Goal: Task Accomplishment & Management: Manage account settings

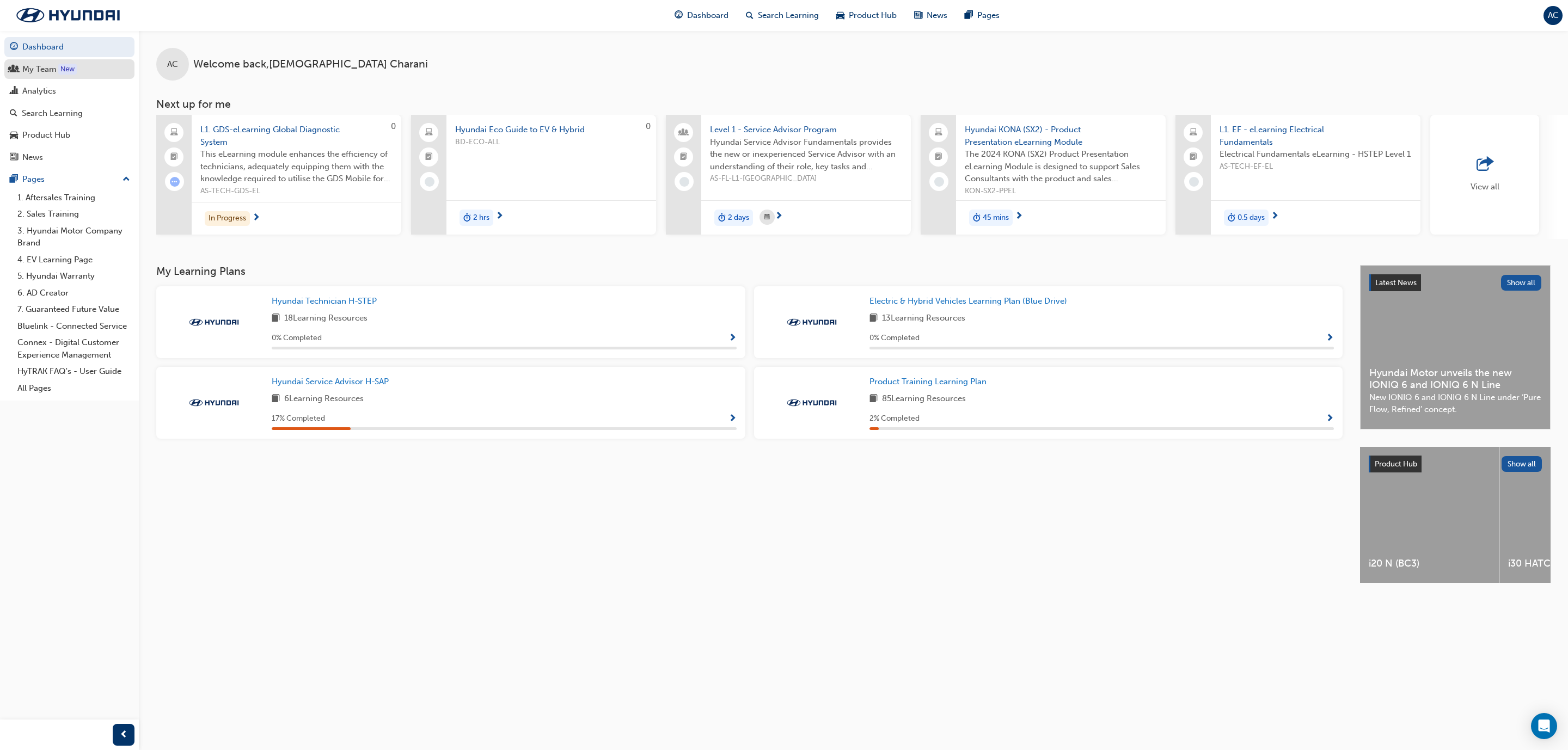
click at [38, 70] on div "My Team" at bounding box center [40, 70] width 35 height 13
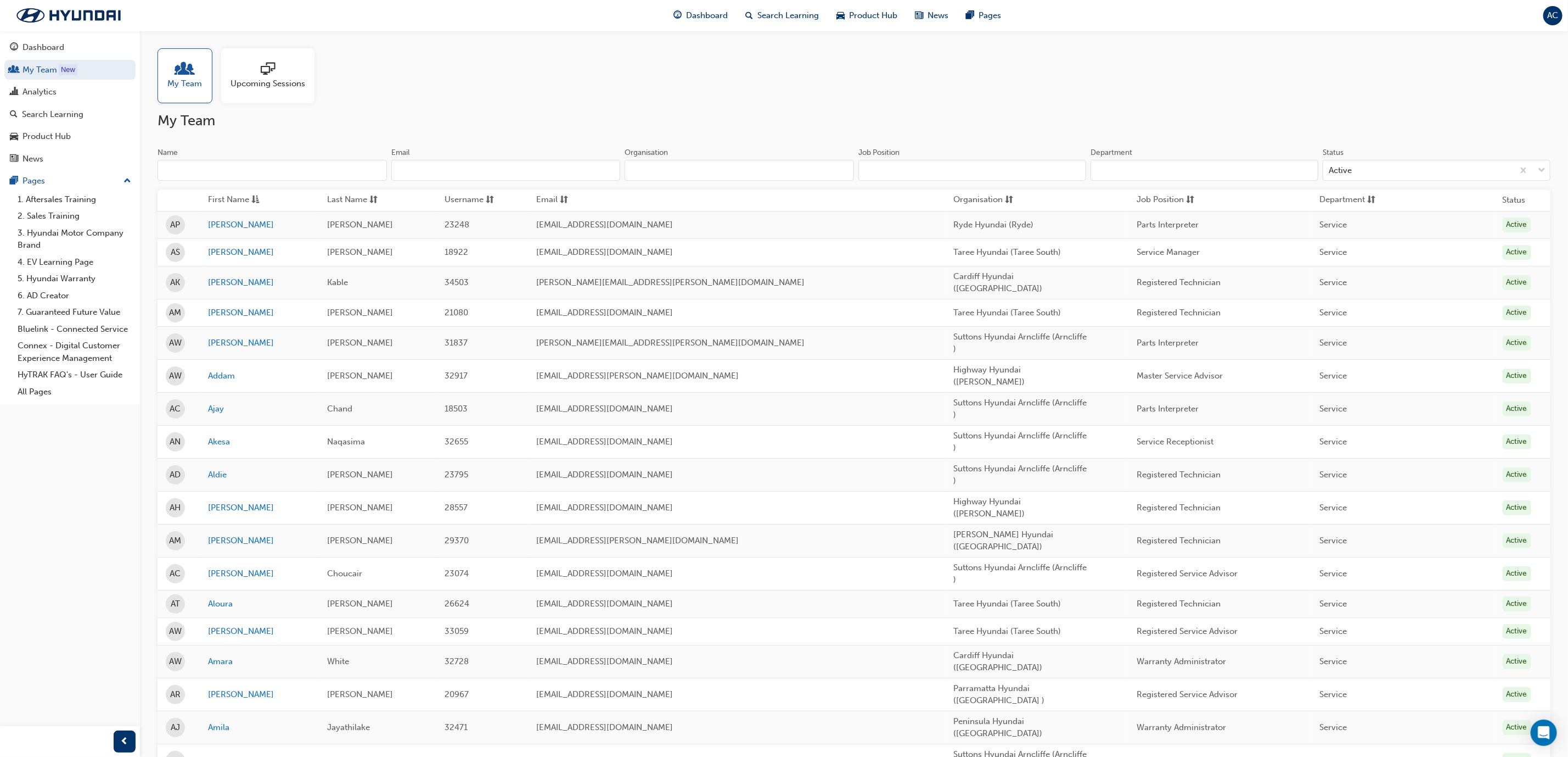
click at [323, 169] on input "Name" at bounding box center [272, 170] width 229 height 21
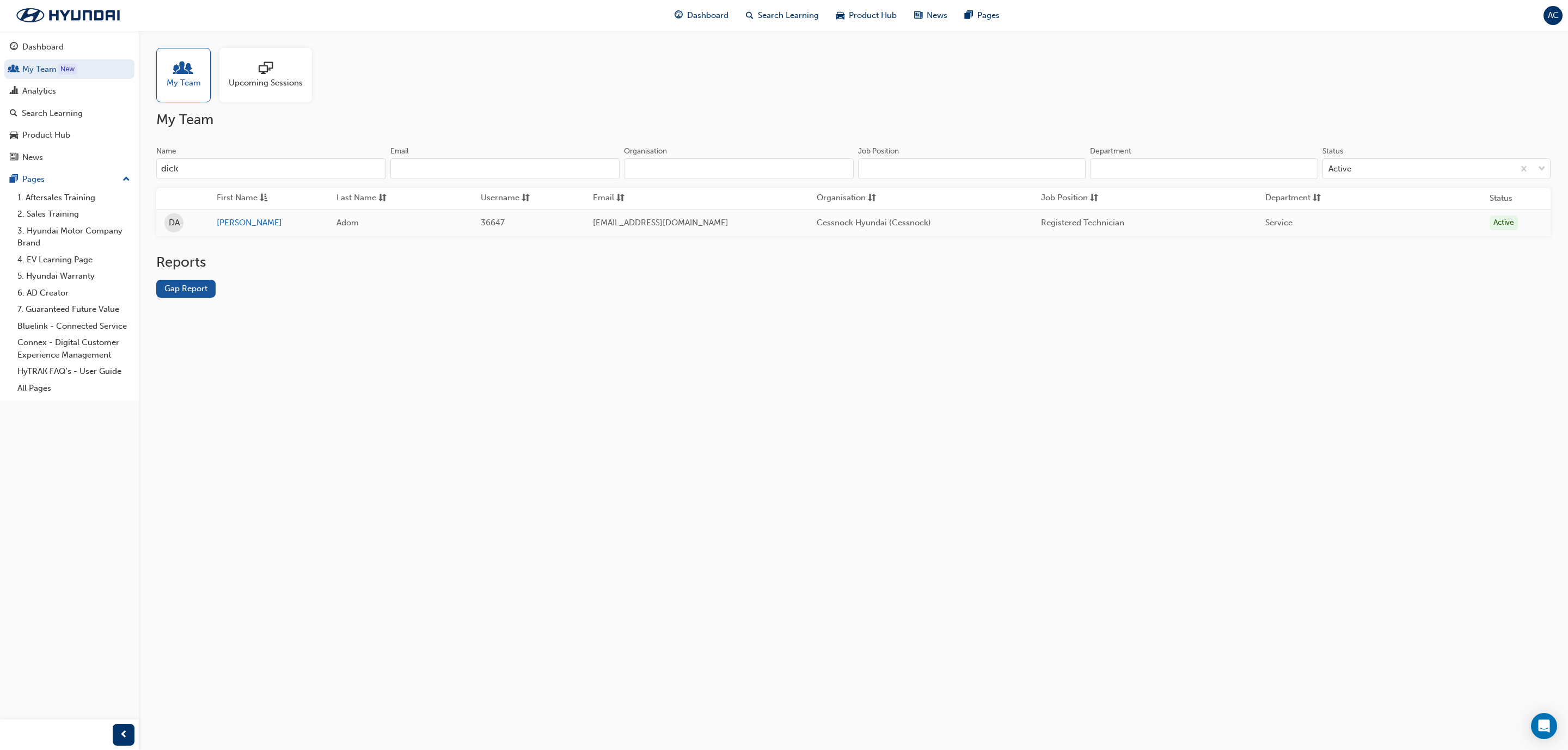
type input "dick"
click at [650, 226] on span "[EMAIL_ADDRESS][DOMAIN_NAME]" at bounding box center [661, 222] width 136 height 10
click at [235, 224] on link "[PERSON_NAME]" at bounding box center [268, 223] width 104 height 13
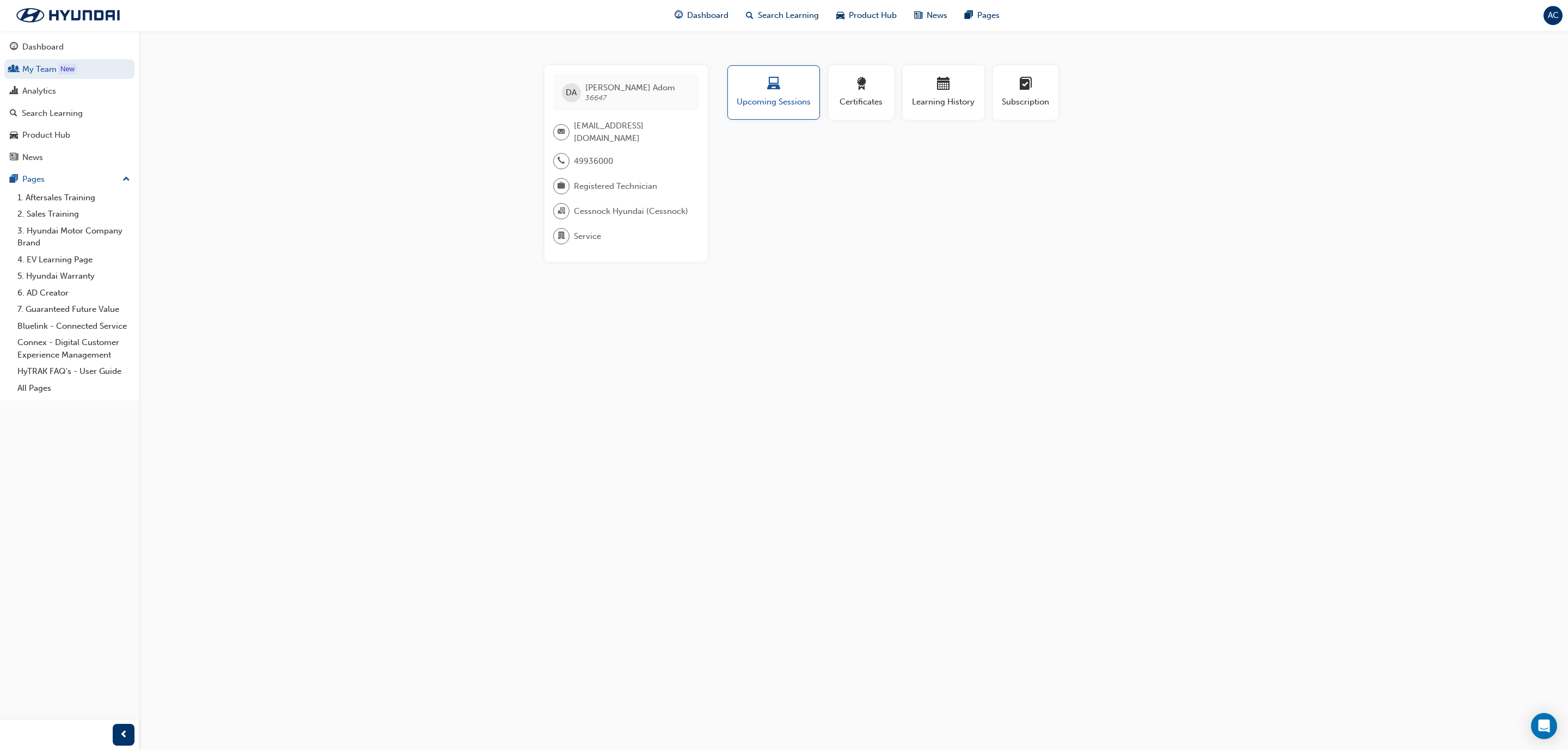
click at [609, 95] on span "[PERSON_NAME] 36647" at bounding box center [630, 92] width 90 height 20
click at [1015, 209] on div "Profile Upcoming Sessions Certificates Learning History Subscription DA [PERSON…" at bounding box center [944, 163] width 438 height 197
click at [634, 127] on span "[EMAIL_ADDRESS][DOMAIN_NAME]" at bounding box center [632, 132] width 117 height 24
drag, startPoint x: 602, startPoint y: 227, endPoint x: 601, endPoint y: 234, distance: 7.1
click at [605, 233] on div "Service" at bounding box center [622, 236] width 137 height 16
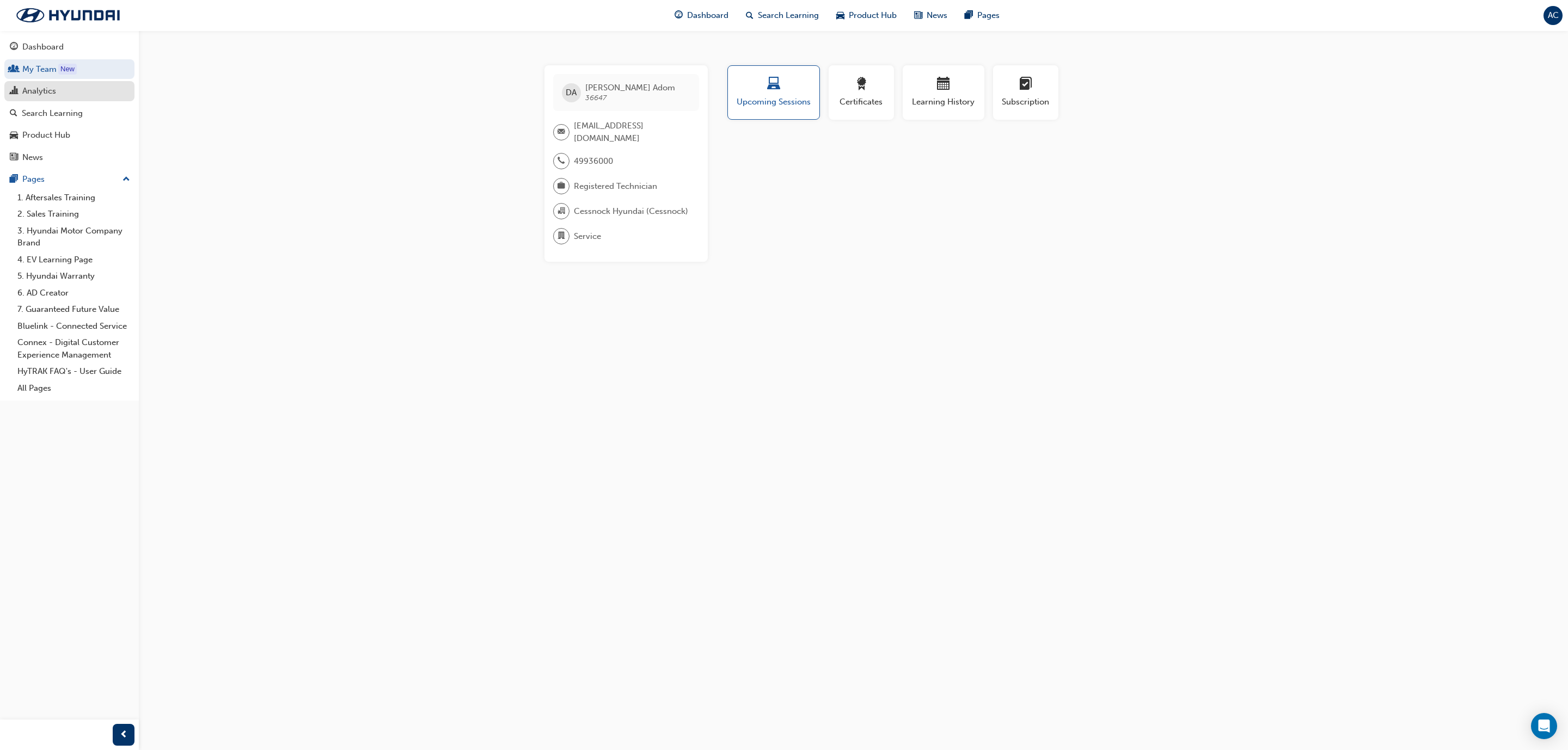
click at [43, 92] on div "Analytics" at bounding box center [39, 92] width 34 height 13
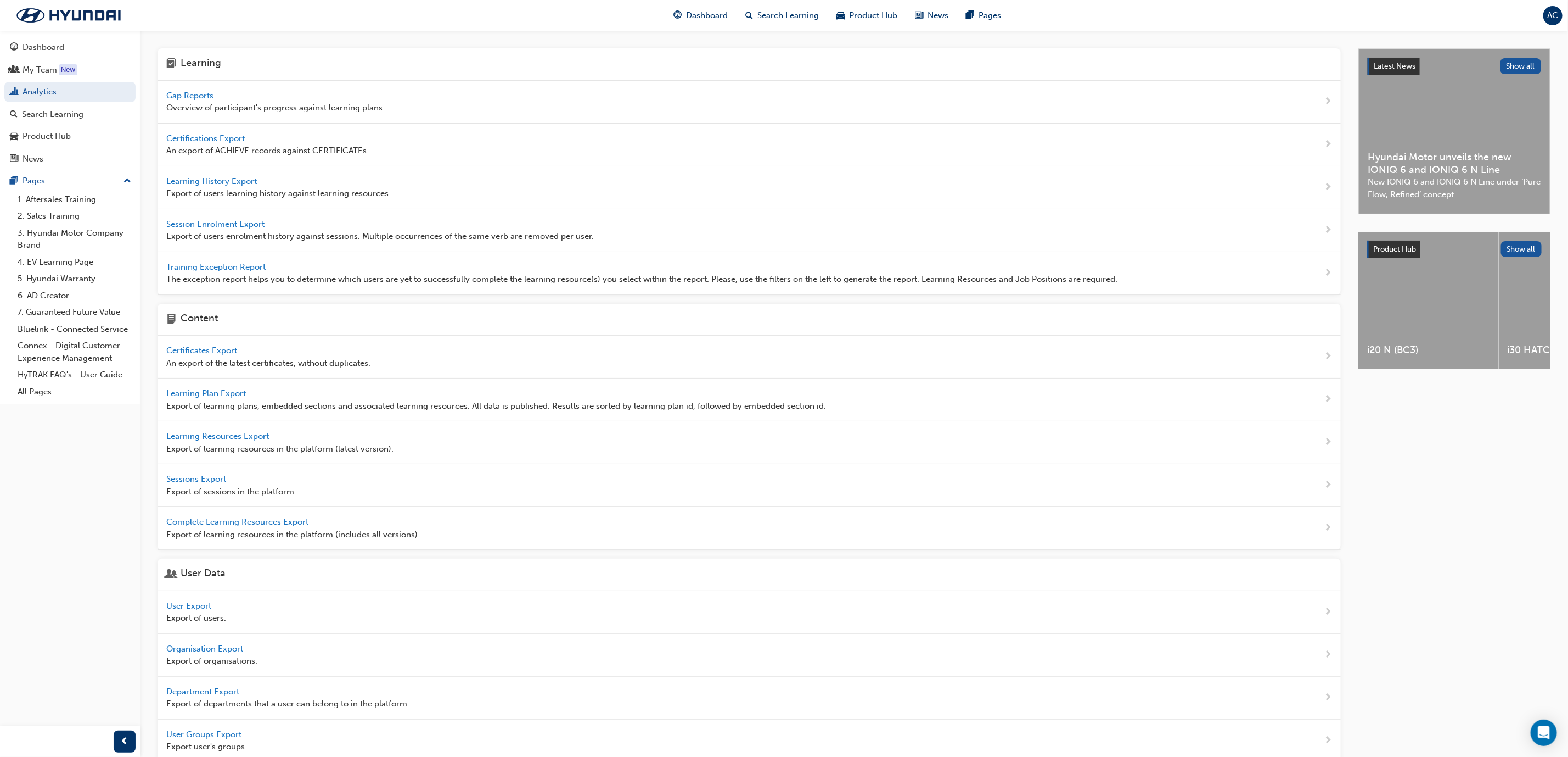
click at [183, 96] on span "Gap Reports" at bounding box center [191, 95] width 49 height 10
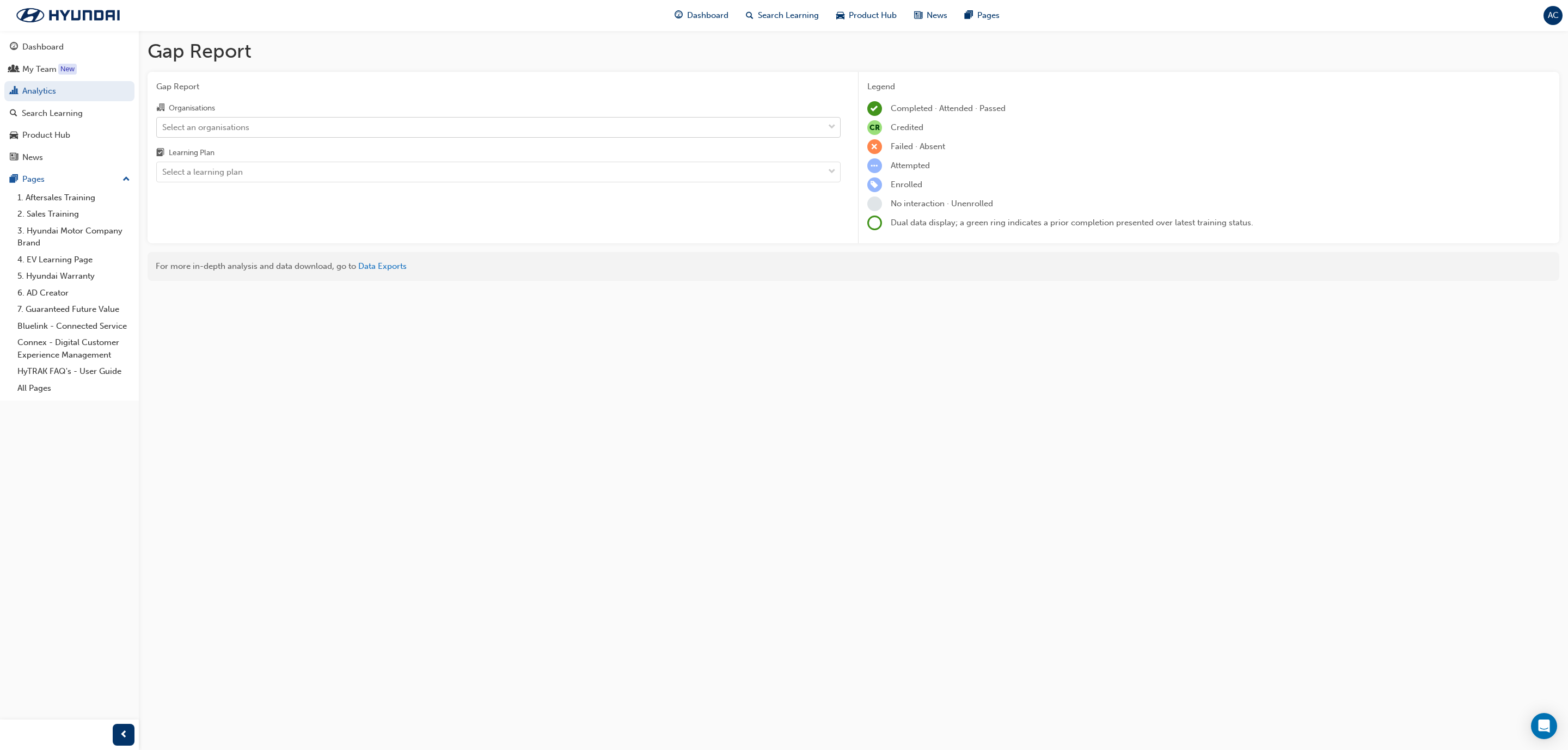
click at [302, 132] on div "Select an organisations" at bounding box center [490, 127] width 667 height 19
click at [163, 131] on input "Organisations Select an organisations" at bounding box center [163, 126] width 1 height 9
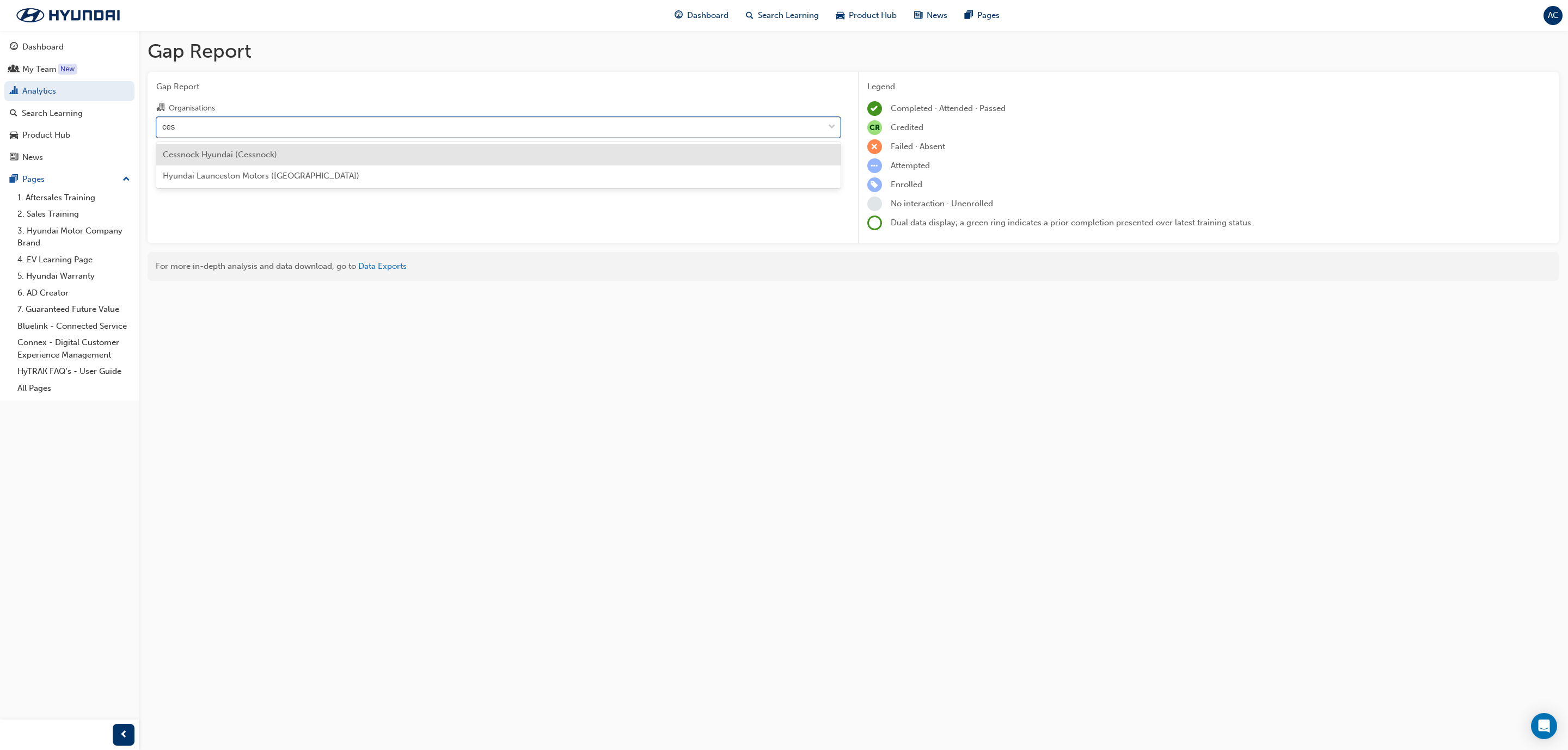
type input "cess"
click at [318, 158] on div "Cessnock Hyundai (Cessnock)" at bounding box center [499, 154] width 684 height 21
click at [297, 172] on div "Select a learning plan" at bounding box center [490, 172] width 667 height 19
click at [163, 172] on input "Learning Plan Select a learning plan" at bounding box center [163, 172] width 1 height 9
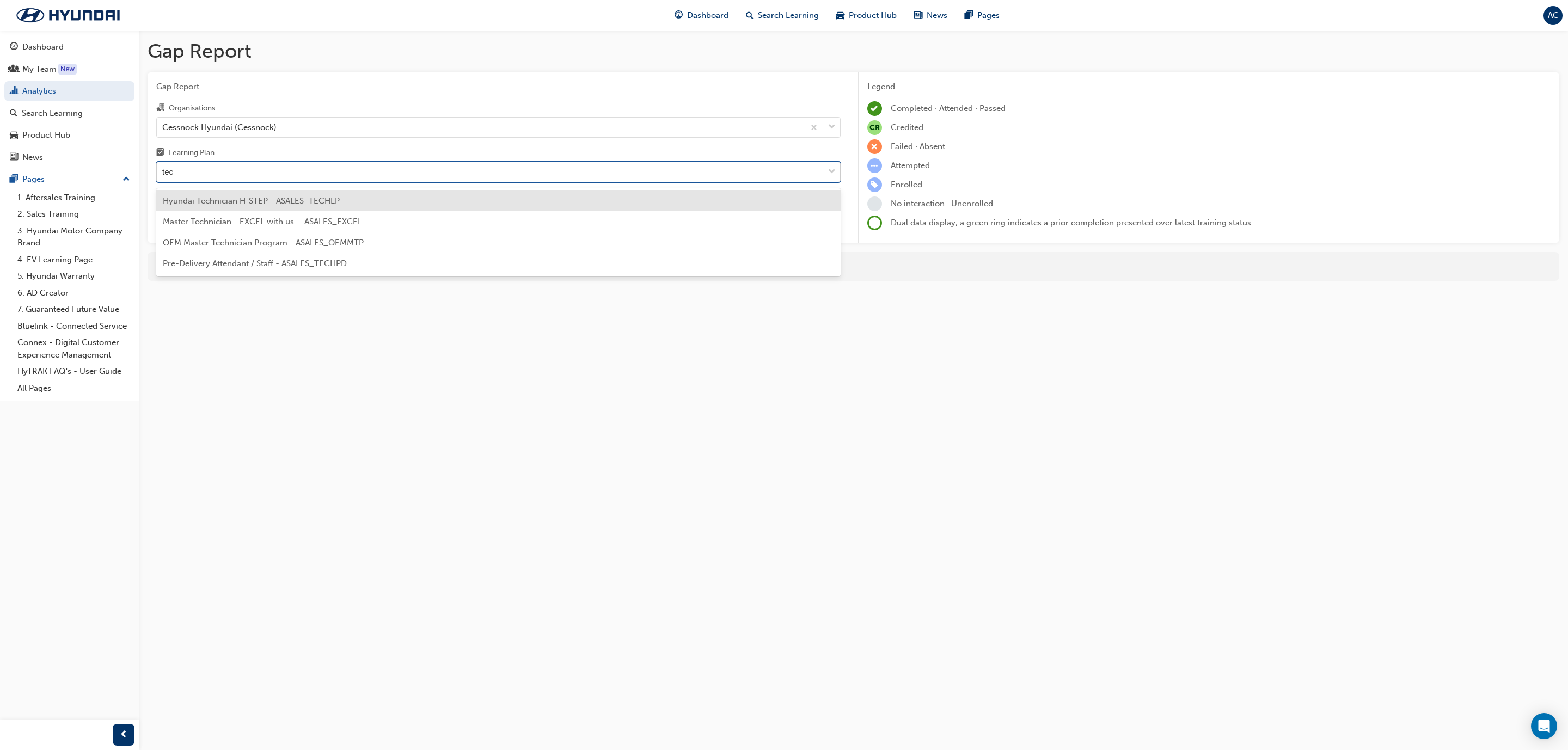
type input "tech"
click at [283, 193] on div "Hyundai Technician H-STEP - ASALES_TECHLP" at bounding box center [499, 200] width 684 height 21
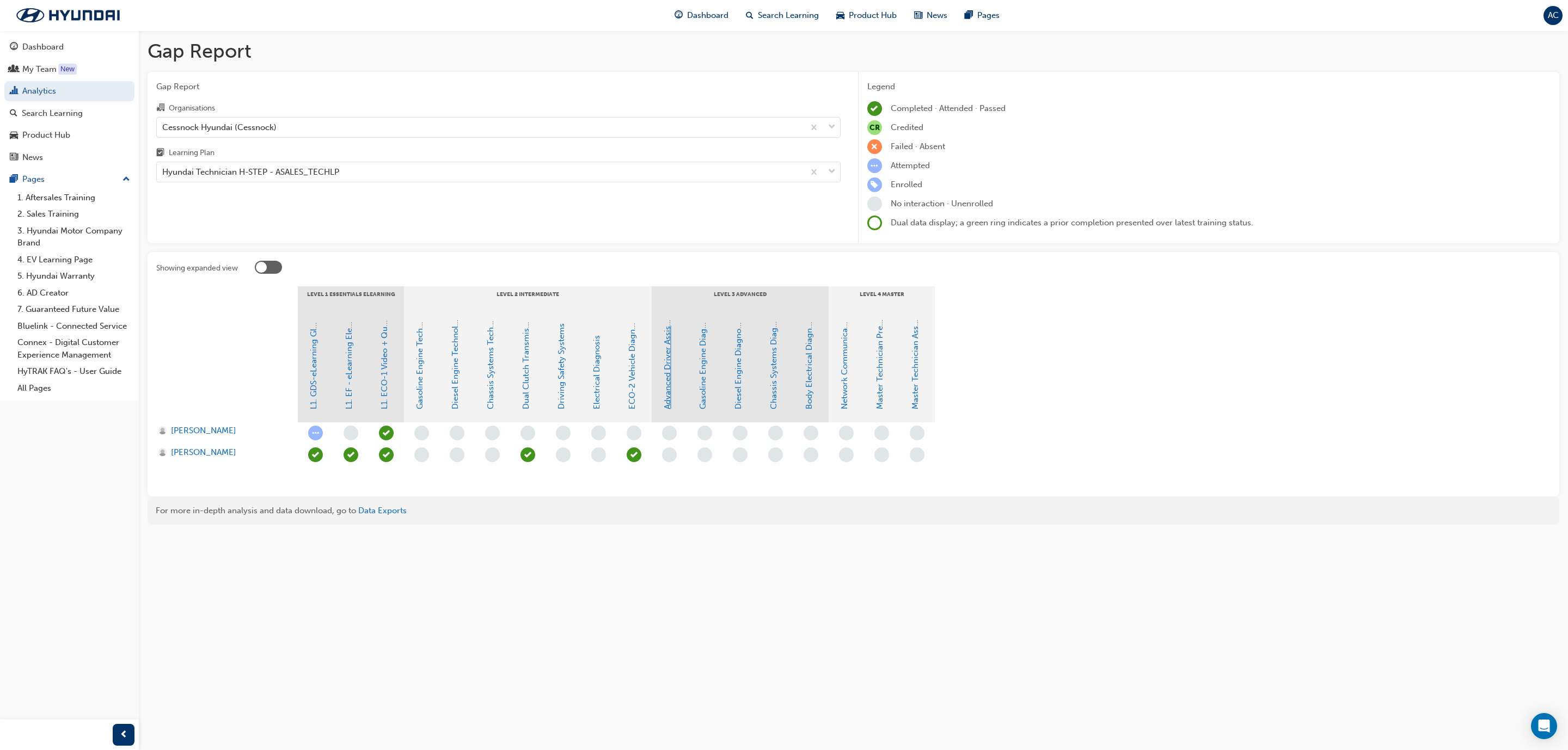
click at [667, 400] on link "Advanced Driver Assist Systems" at bounding box center [667, 350] width 10 height 119
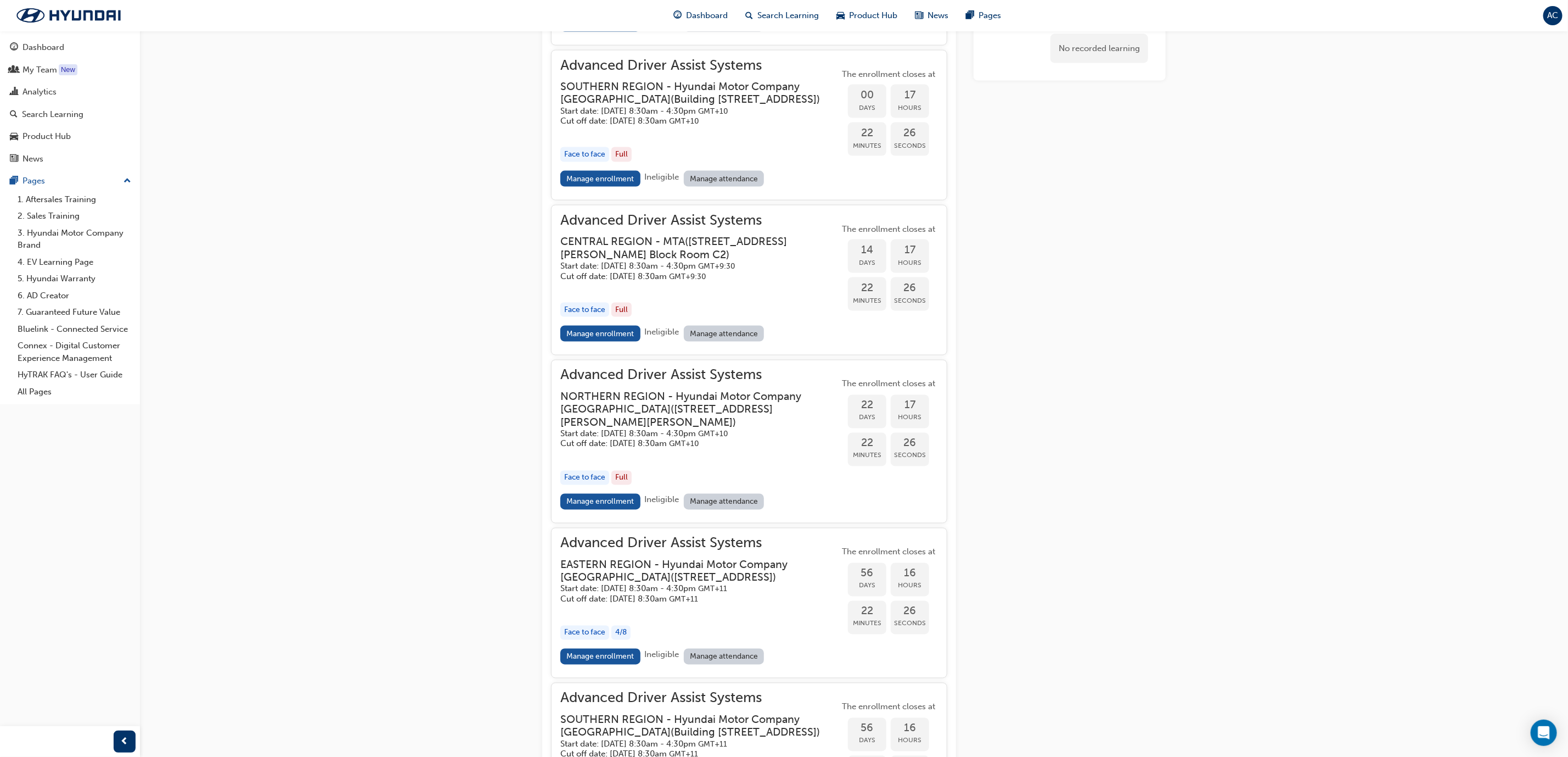
scroll to position [1257, 0]
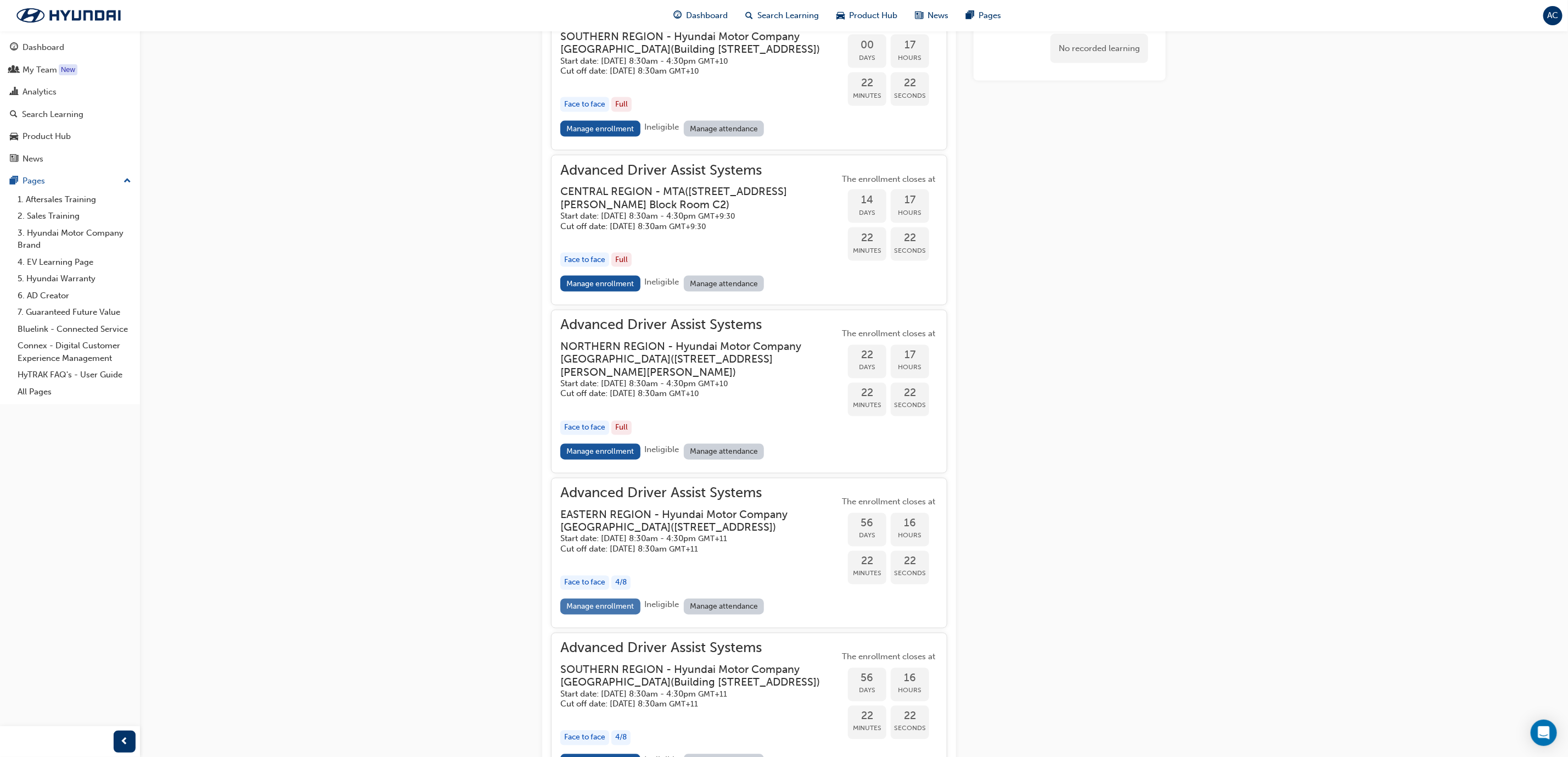
click at [590, 615] on link "Manage enrollment" at bounding box center [600, 606] width 80 height 16
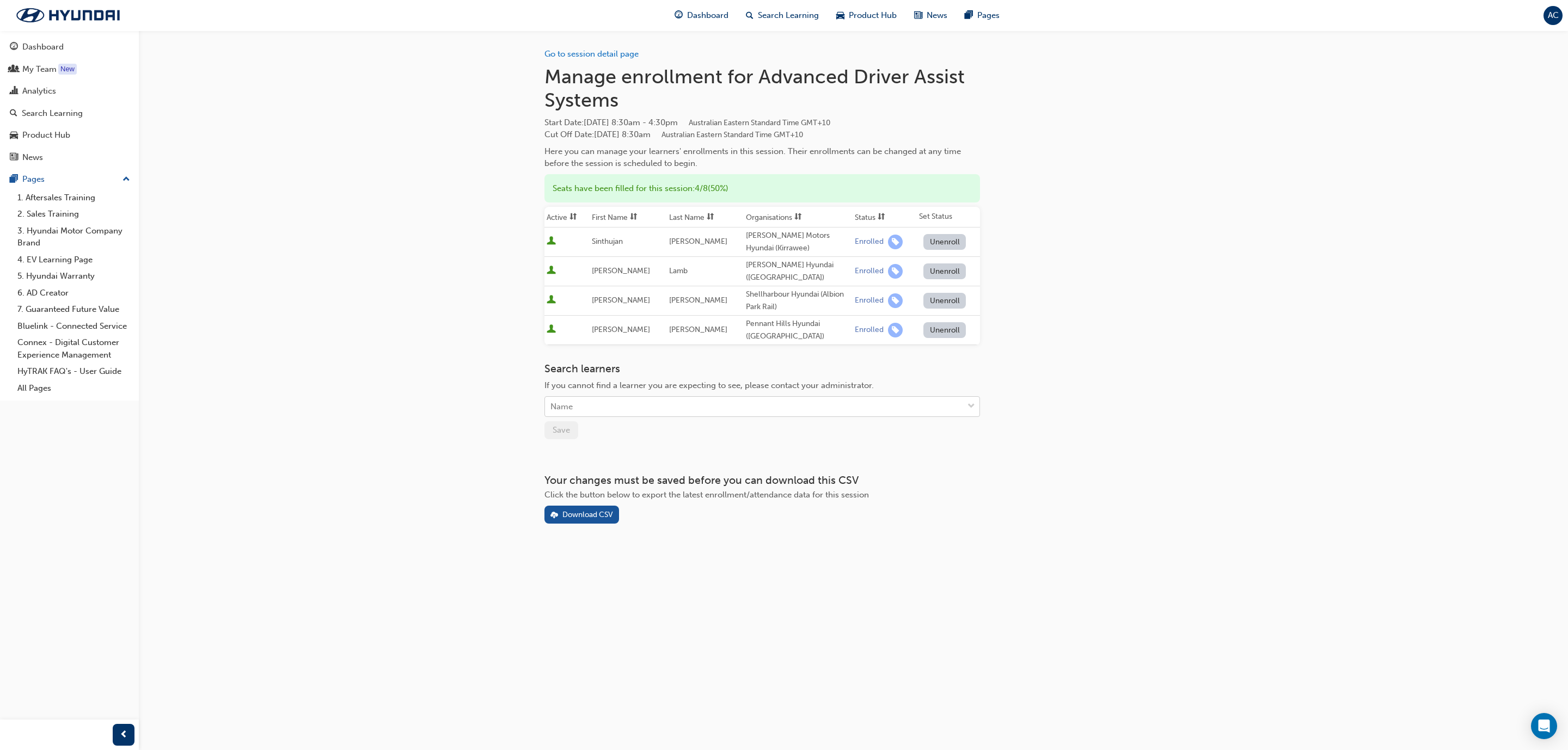
click at [673, 400] on div "Name" at bounding box center [754, 407] width 418 height 19
paste input "[PERSON_NAME]"
type input "[PERSON_NAME]"
click at [631, 423] on span "[PERSON_NAME] - Cessnock Hyundai (Cessnock)" at bounding box center [644, 425] width 188 height 10
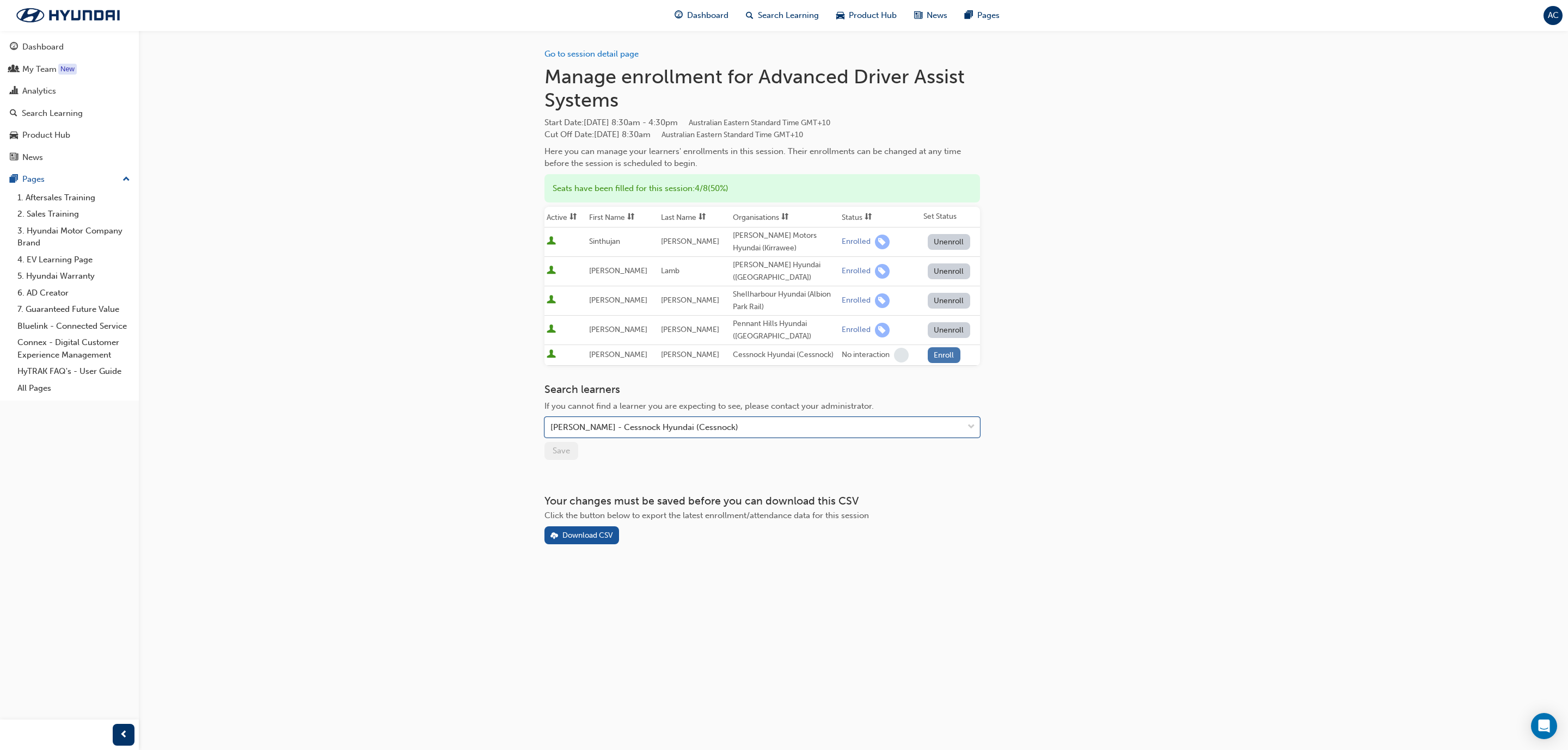
click at [950, 349] on button "Enroll" at bounding box center [944, 355] width 33 height 16
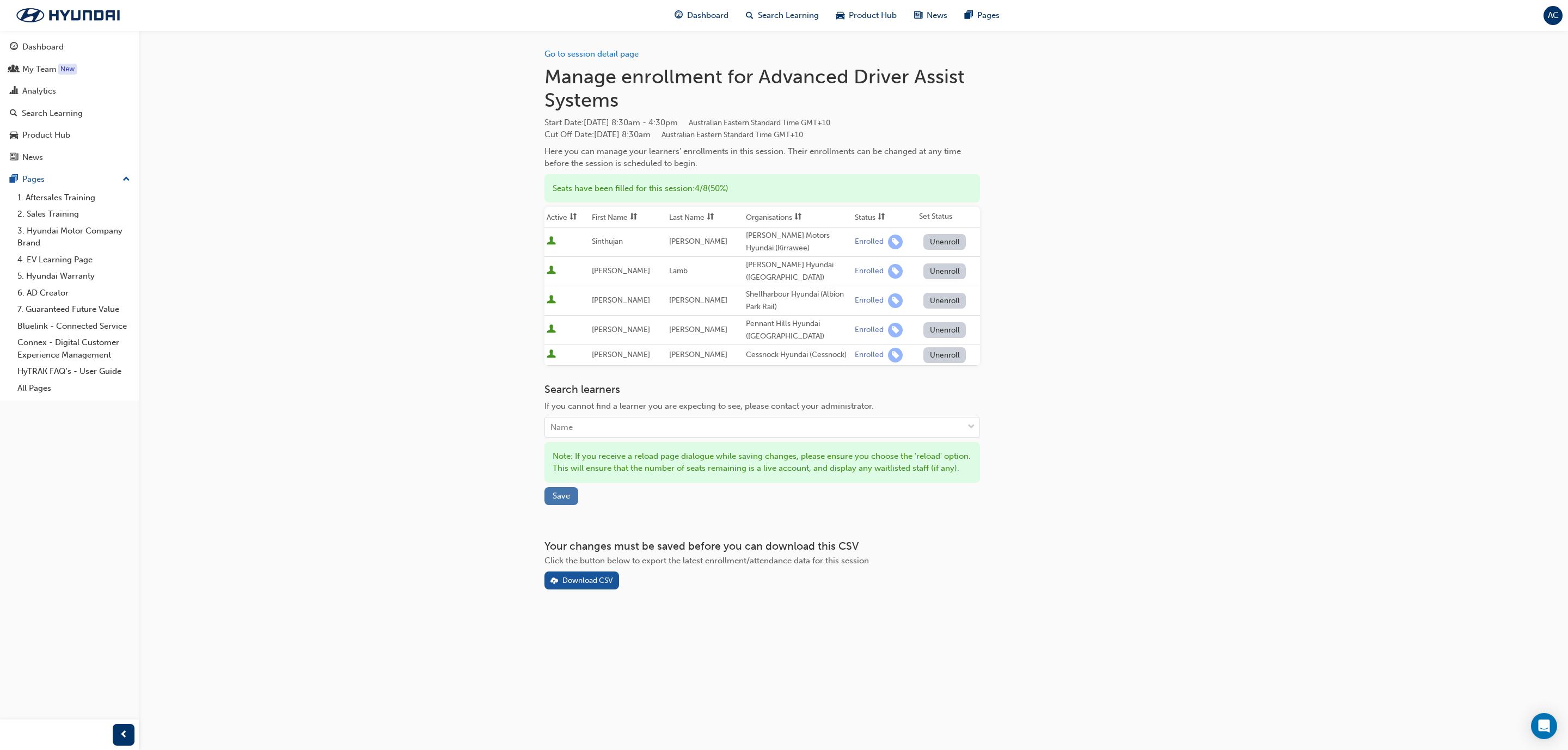
click at [566, 501] on span "Save" at bounding box center [561, 495] width 17 height 10
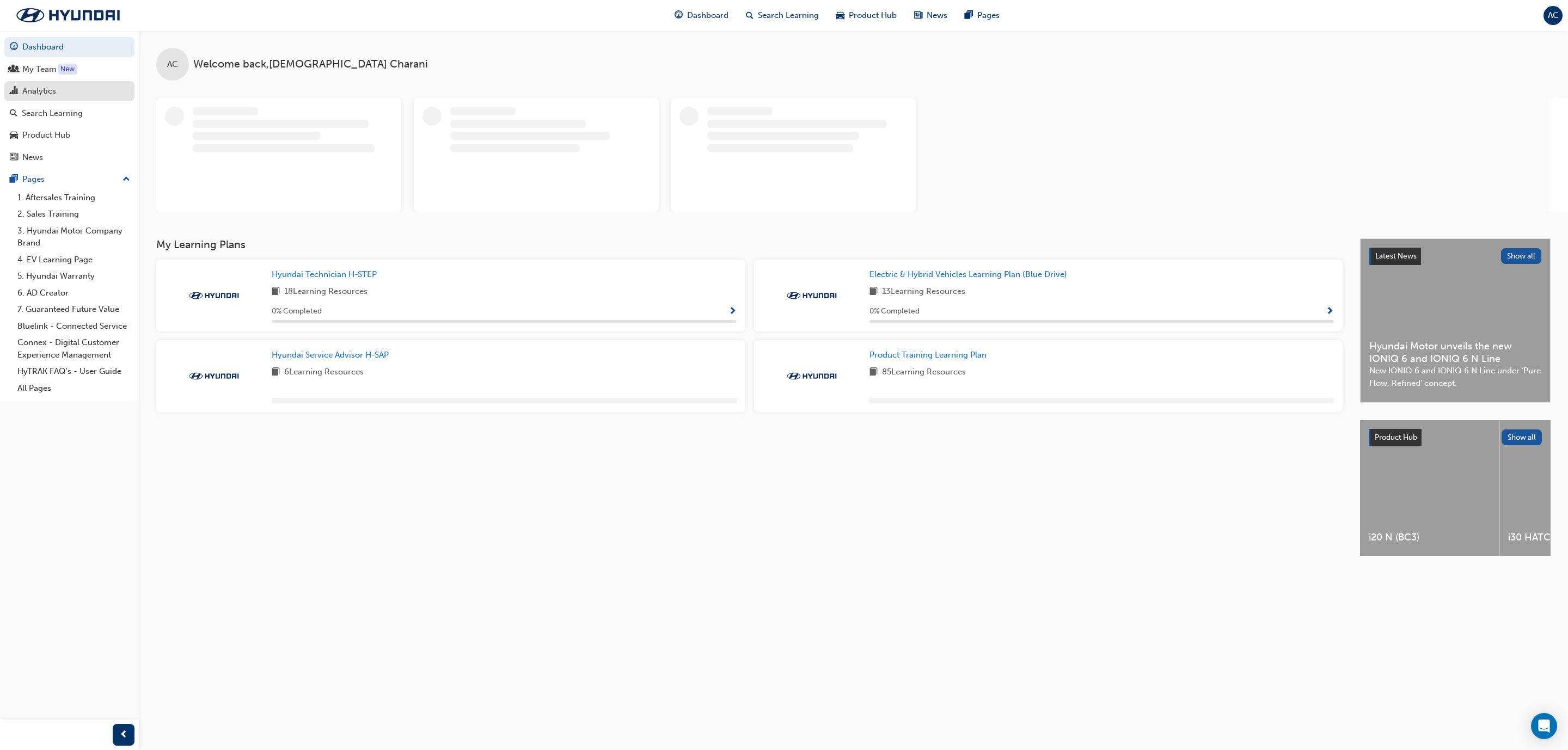
click at [31, 94] on div "Analytics" at bounding box center [39, 92] width 34 height 13
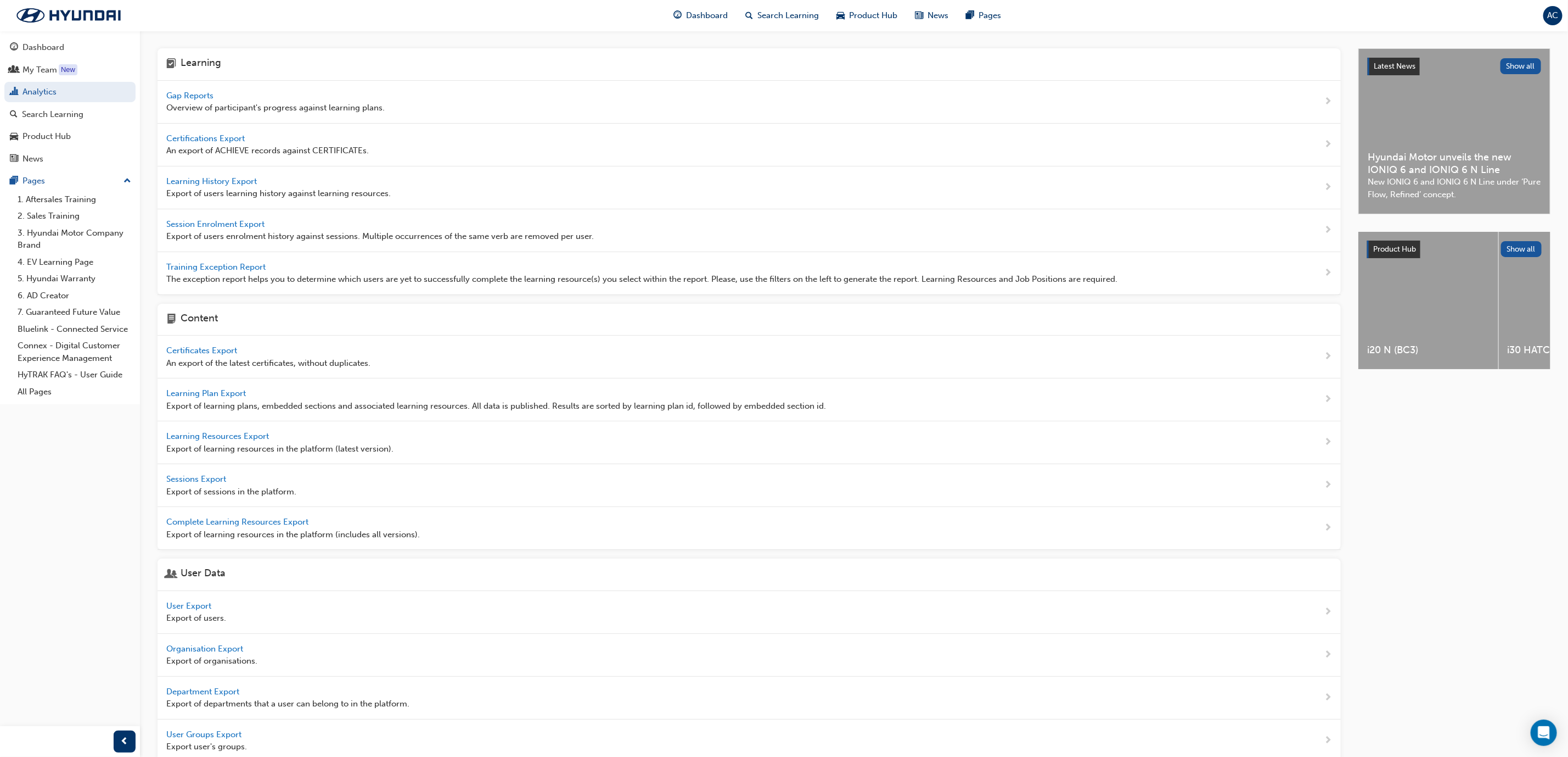
click at [198, 91] on span "Gap Reports" at bounding box center [191, 95] width 49 height 10
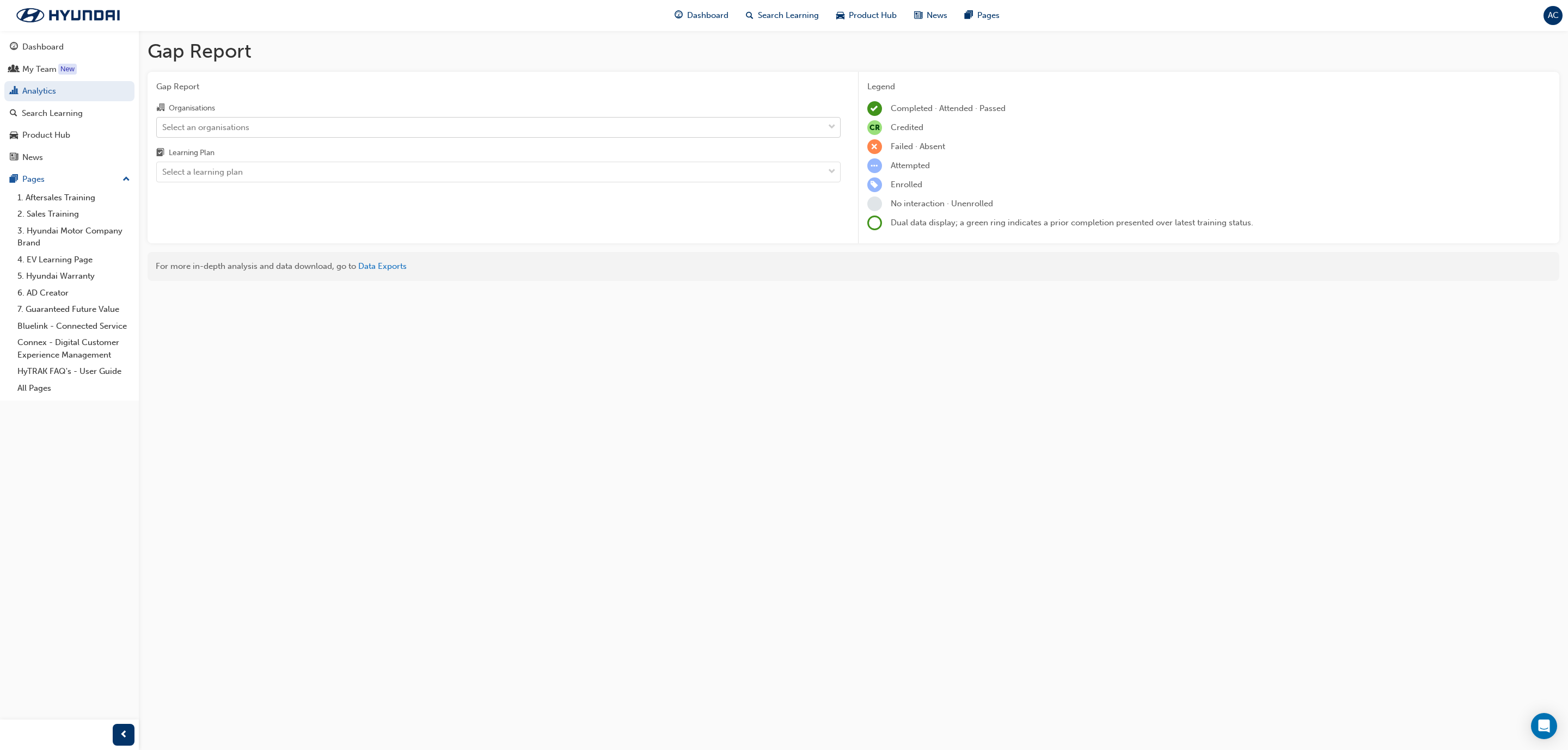
click at [190, 129] on div "Select an organisations" at bounding box center [206, 127] width 87 height 13
click at [163, 129] on input "Organisations Select an organisations" at bounding box center [163, 126] width 1 height 9
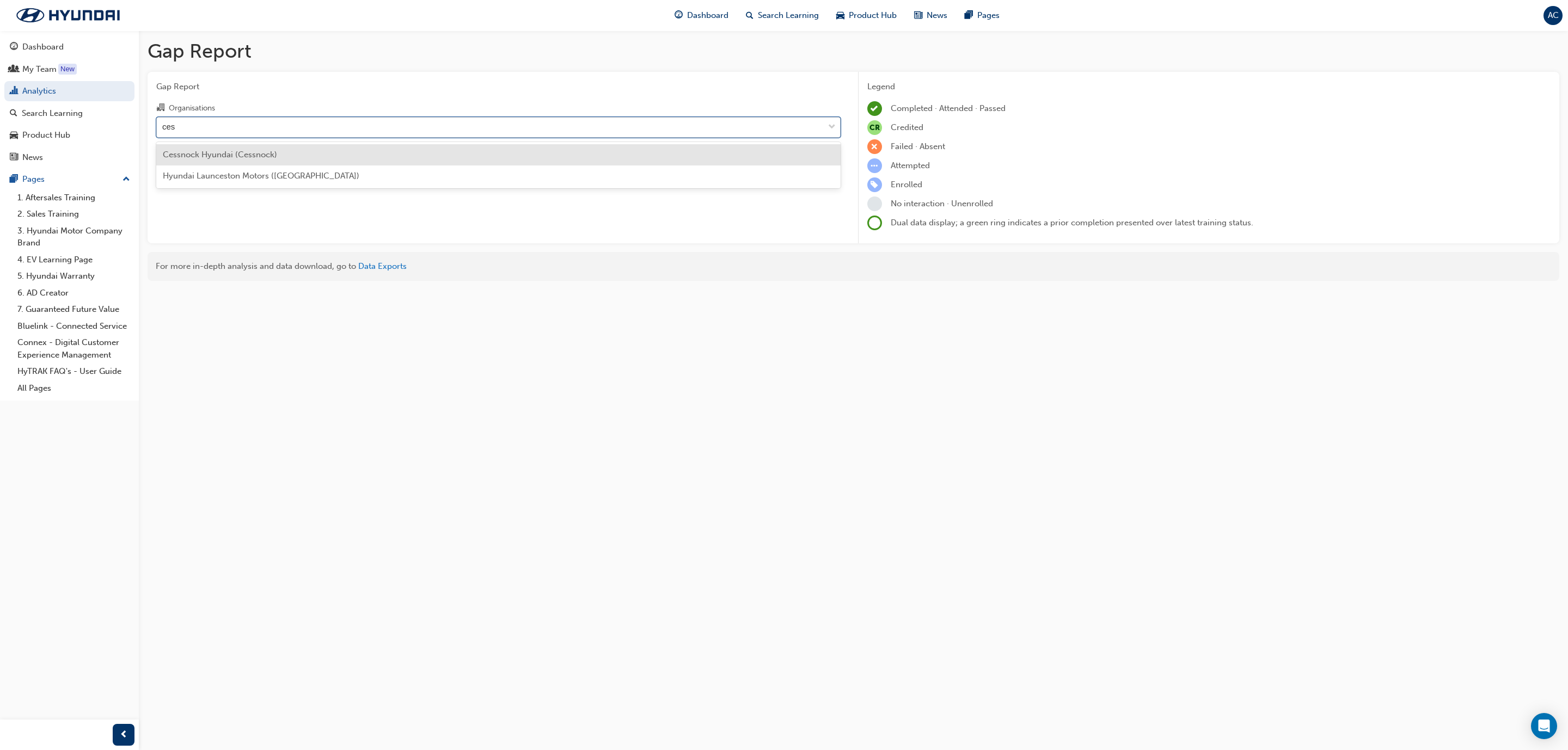
type input "cess"
click at [186, 158] on span "Cessnock Hyundai (Cessnock)" at bounding box center [220, 154] width 114 height 10
click at [201, 170] on div "Select a learning plan" at bounding box center [202, 172] width 81 height 13
click at [163, 170] on input "Learning Plan Select a learning plan" at bounding box center [163, 172] width 1 height 9
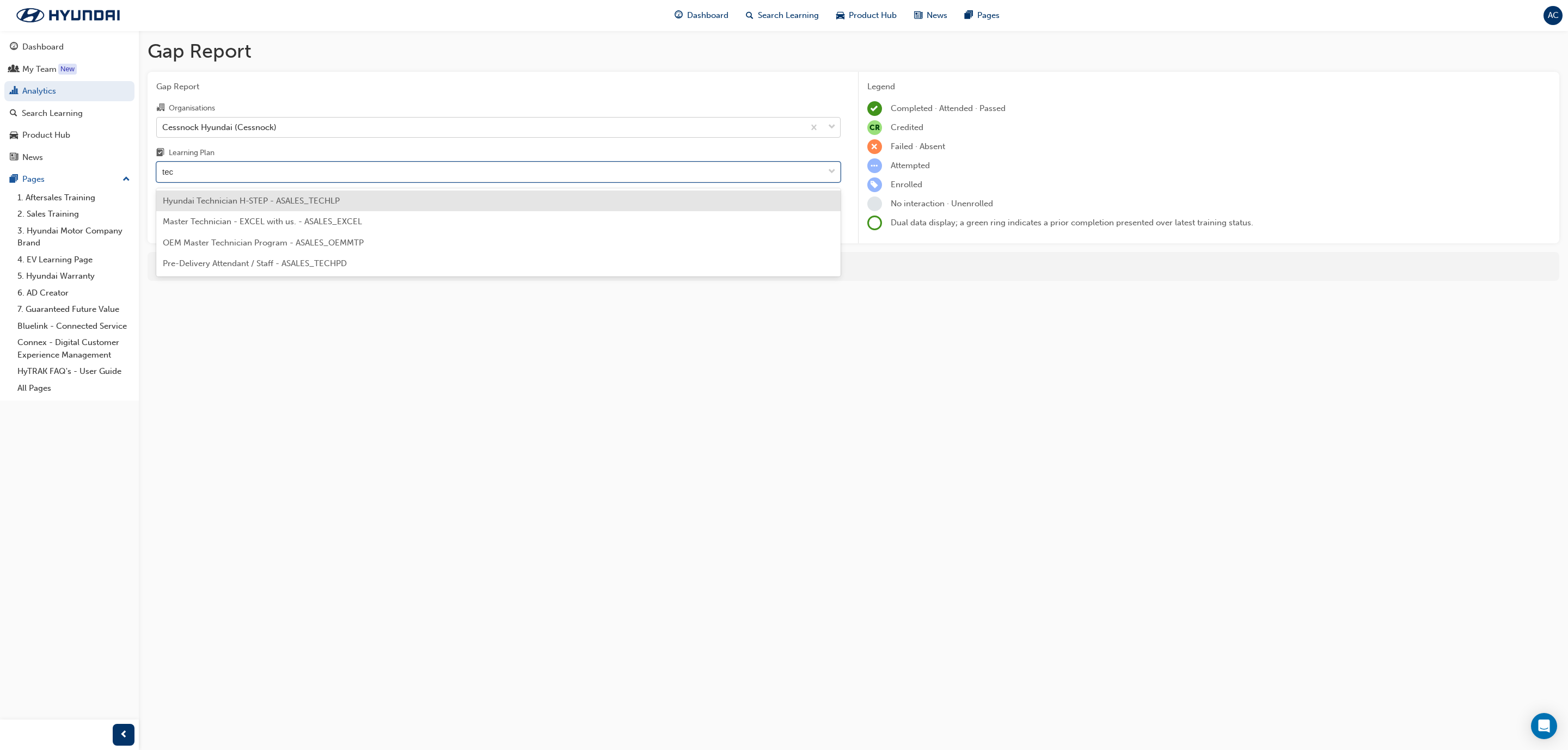
type input "tech"
click at [252, 202] on span "Hyundai Technician H-STEP - ASALES_TECHLP" at bounding box center [251, 200] width 177 height 10
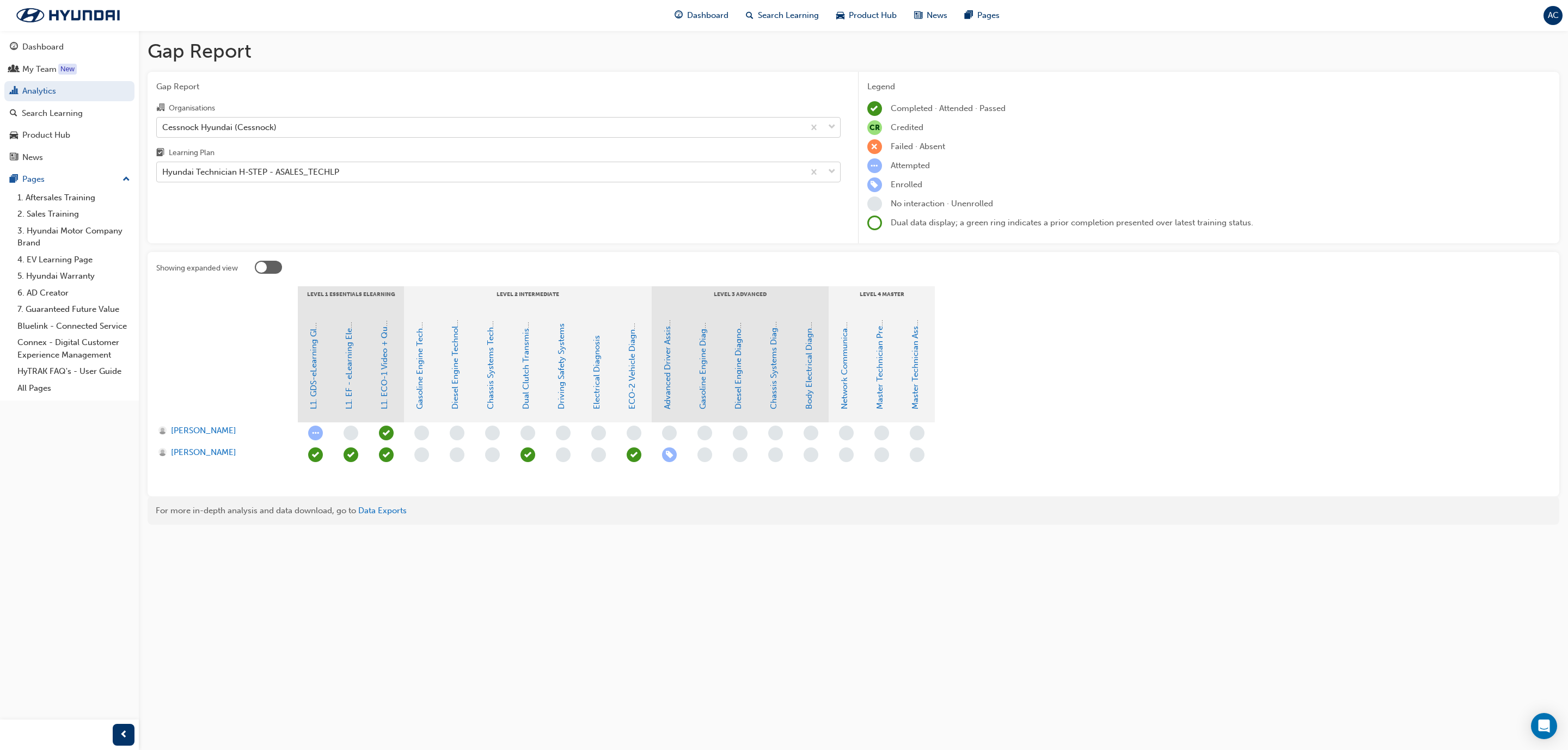
click at [422, 546] on div "Gap Report Gap Report Organisations Cessnock Hyundai (Cessnock) Learning Plan H…" at bounding box center [784, 375] width 1568 height 750
click at [53, 376] on link "HyTRAK FAQ's - User Guide" at bounding box center [73, 371] width 121 height 17
